Goal: Entertainment & Leisure: Consume media (video, audio)

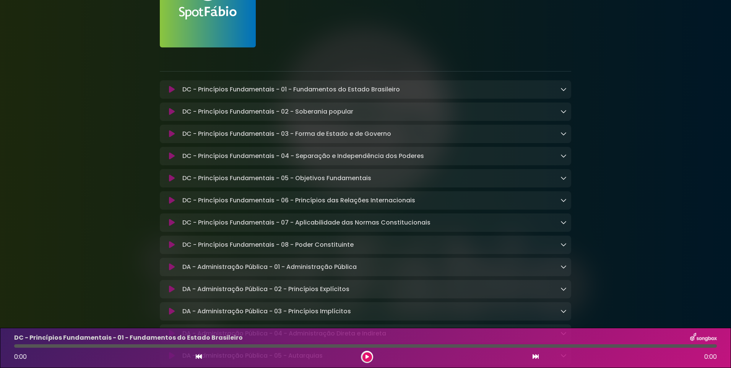
scroll to position [76, 0]
click at [365, 355] on button at bounding box center [368, 357] width 10 height 10
click at [171, 89] on icon at bounding box center [172, 89] width 6 height 8
click at [171, 88] on icon at bounding box center [171, 89] width 5 height 8
click at [169, 91] on icon at bounding box center [172, 89] width 6 height 8
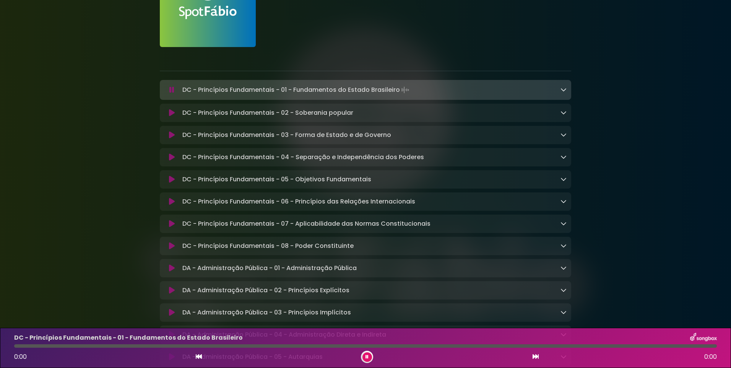
click at [563, 90] on icon at bounding box center [564, 89] width 6 height 6
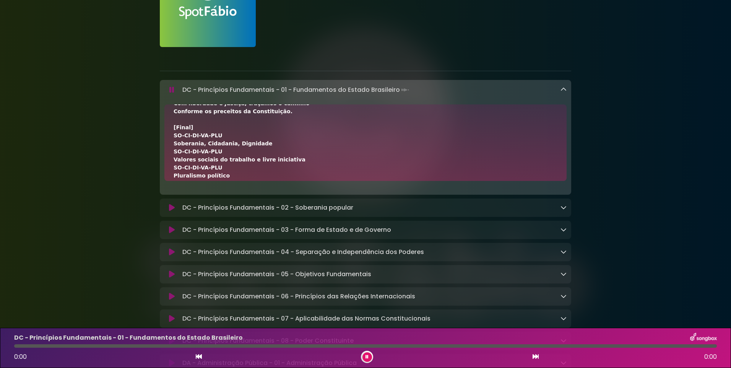
scroll to position [279, 0]
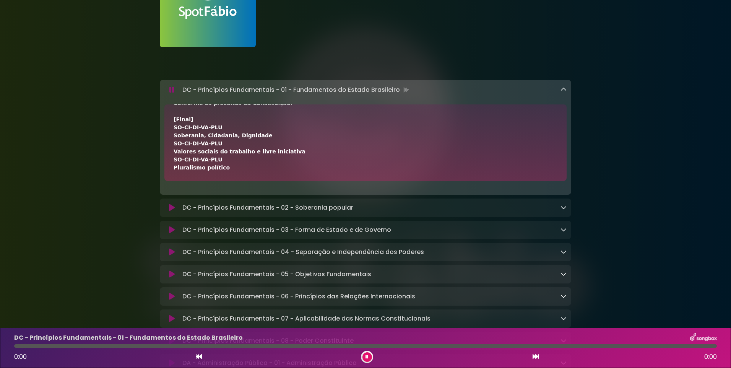
click at [364, 356] on button at bounding box center [368, 357] width 10 height 10
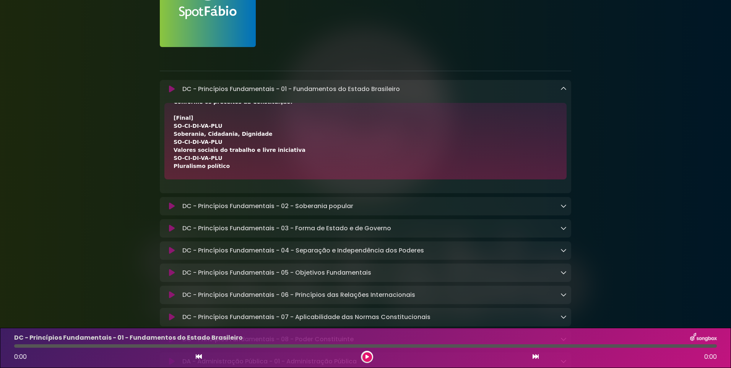
click at [367, 358] on icon at bounding box center [367, 357] width 3 height 5
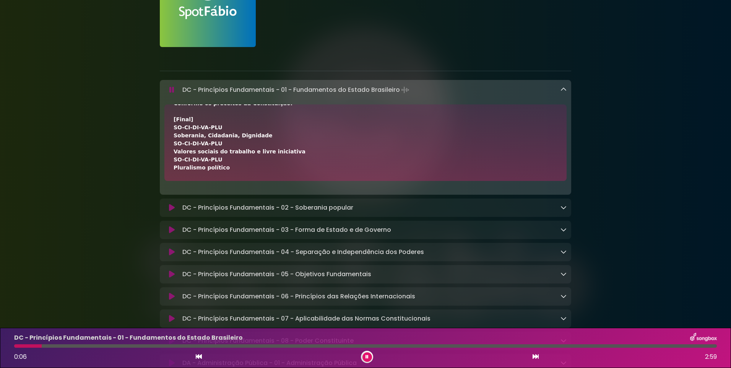
click at [562, 88] on icon at bounding box center [564, 89] width 6 height 6
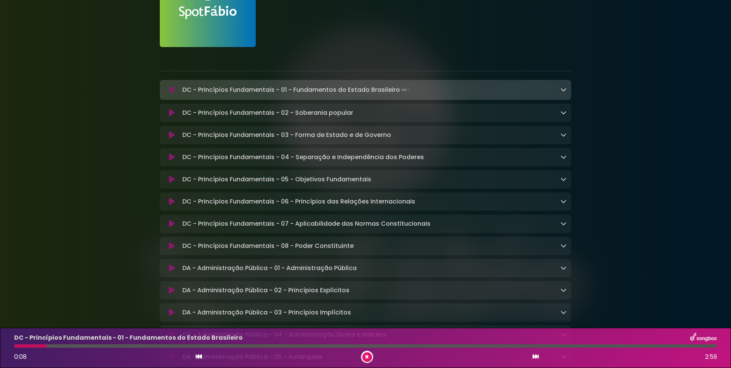
click at [364, 357] on button at bounding box center [368, 357] width 10 height 10
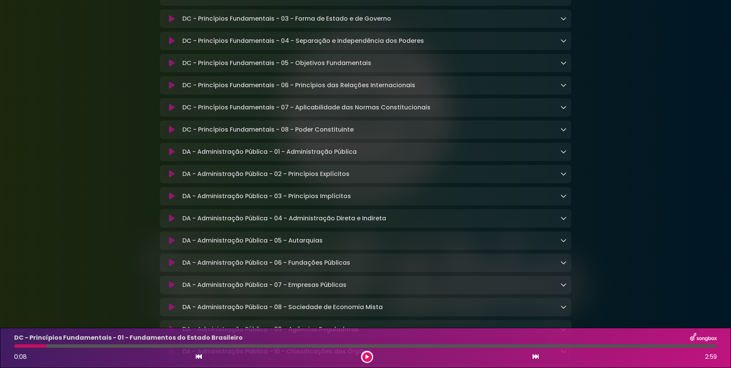
scroll to position [0, 0]
